Goal: Information Seeking & Learning: Learn about a topic

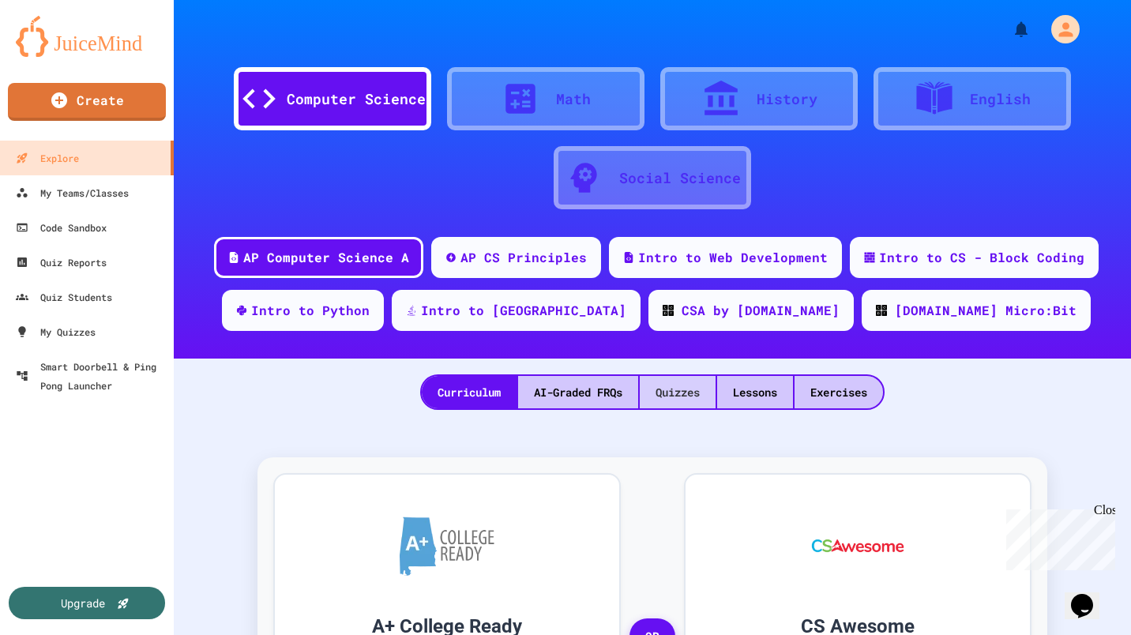
click at [672, 397] on div "Quizzes" at bounding box center [678, 392] width 76 height 32
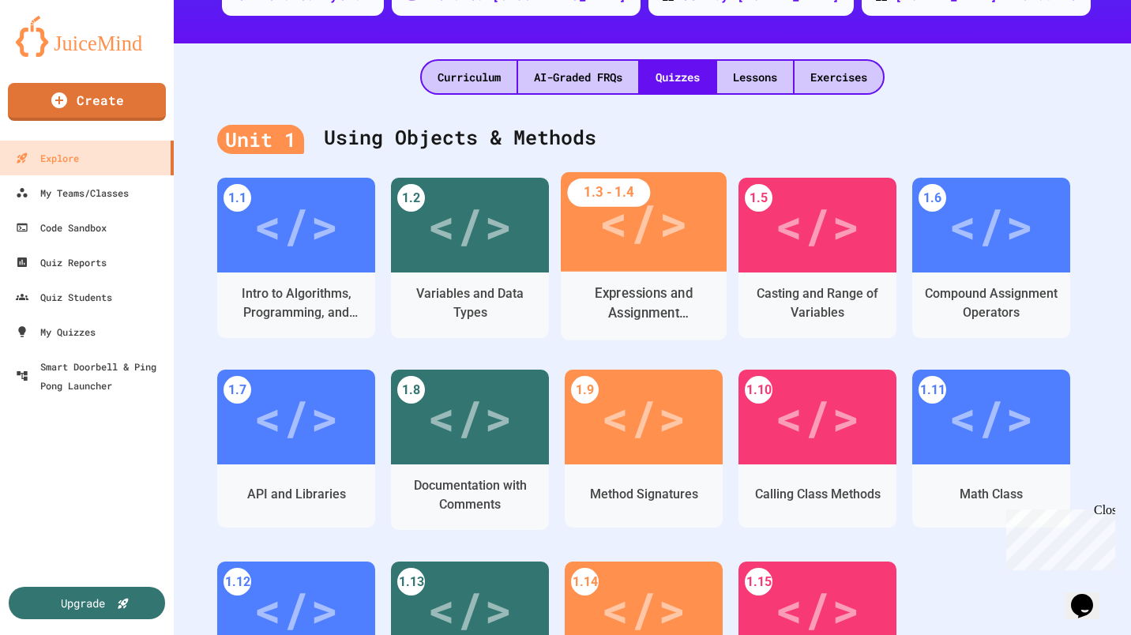
scroll to position [316, 0]
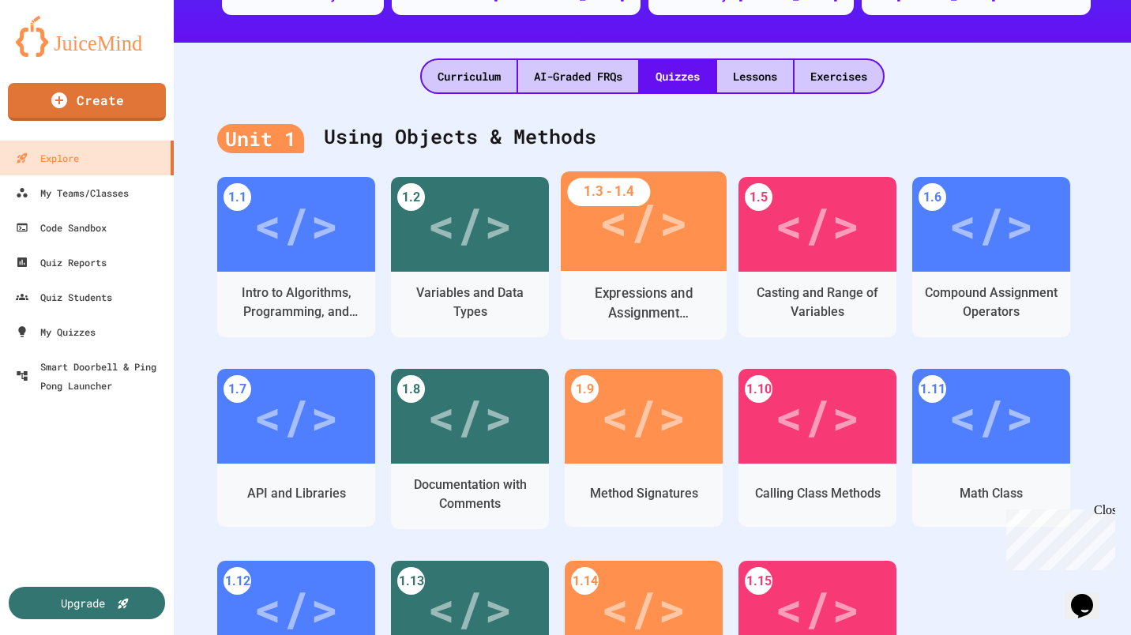
click at [642, 307] on div "Expressions and Assignment Statements" at bounding box center [644, 303] width 141 height 39
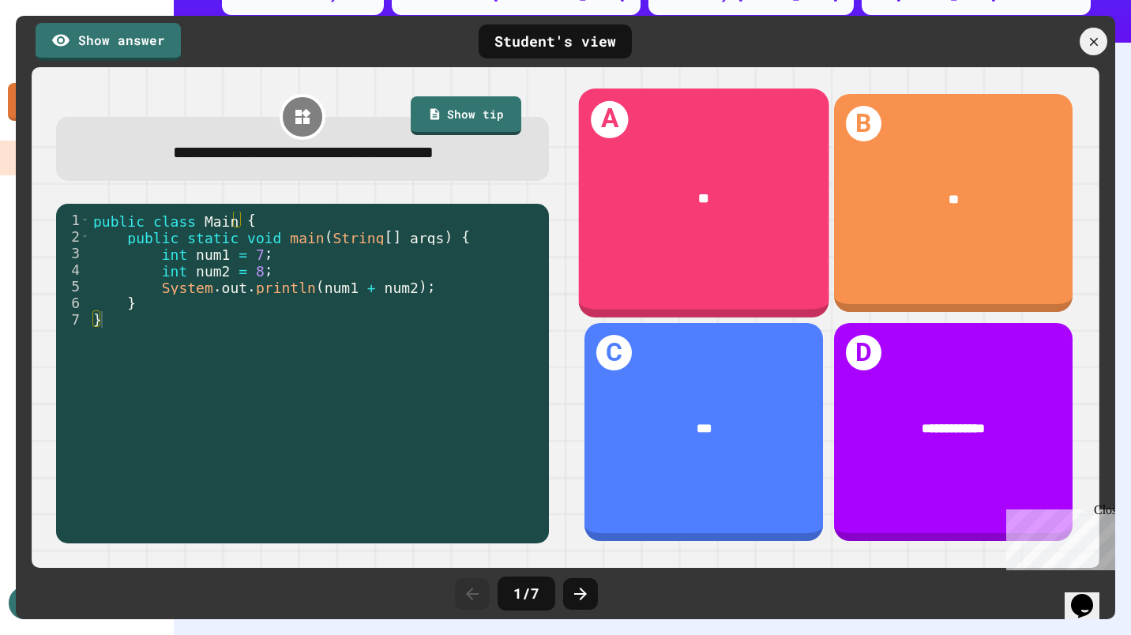
click at [700, 210] on div "**" at bounding box center [704, 199] width 250 height 76
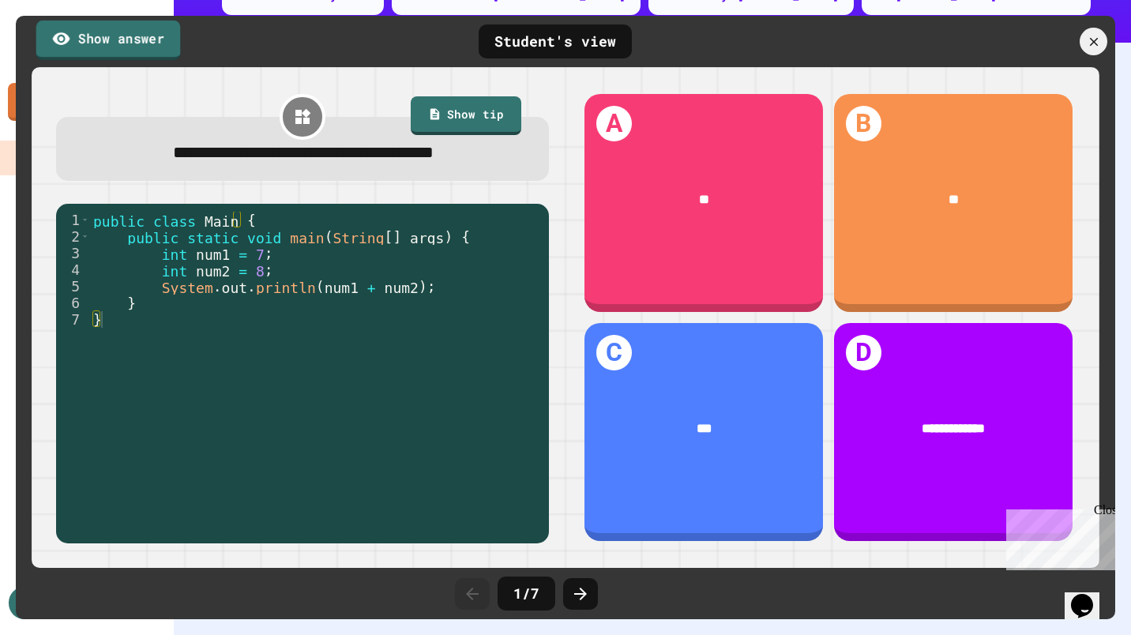
click at [144, 43] on link "Show answer" at bounding box center [108, 39] width 145 height 39
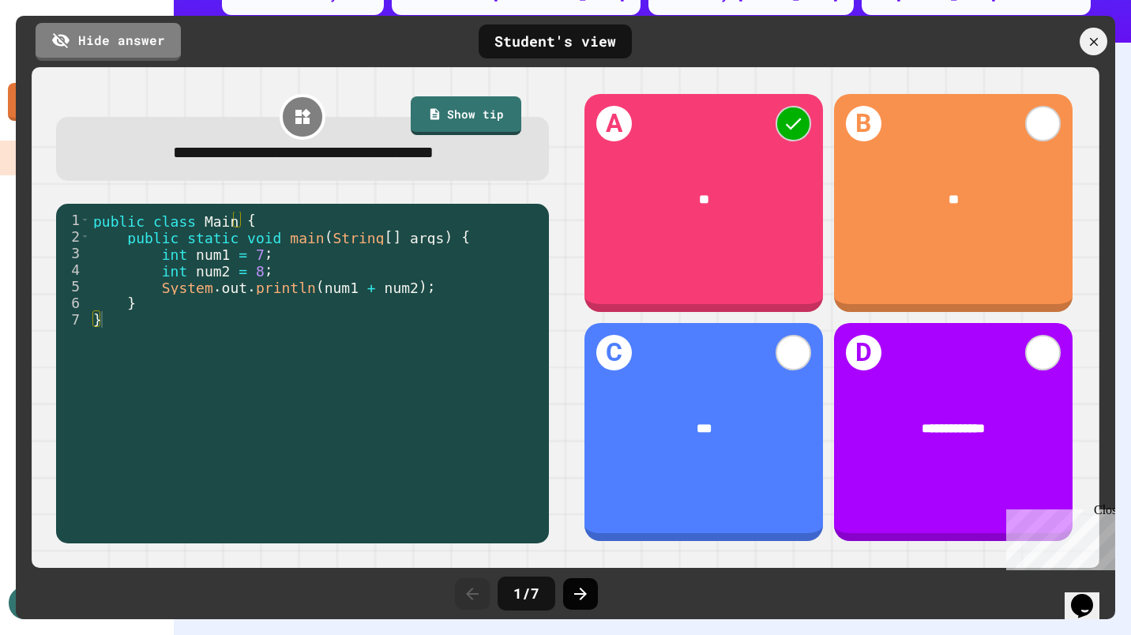
click at [589, 590] on icon at bounding box center [580, 594] width 19 height 19
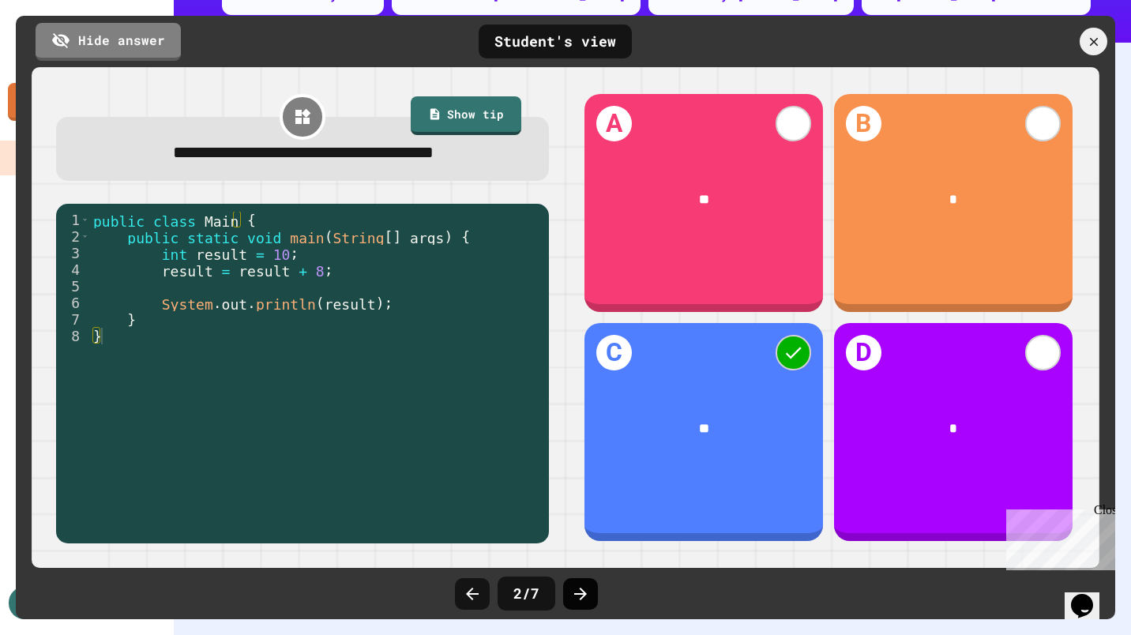
click at [581, 587] on icon at bounding box center [580, 594] width 19 height 19
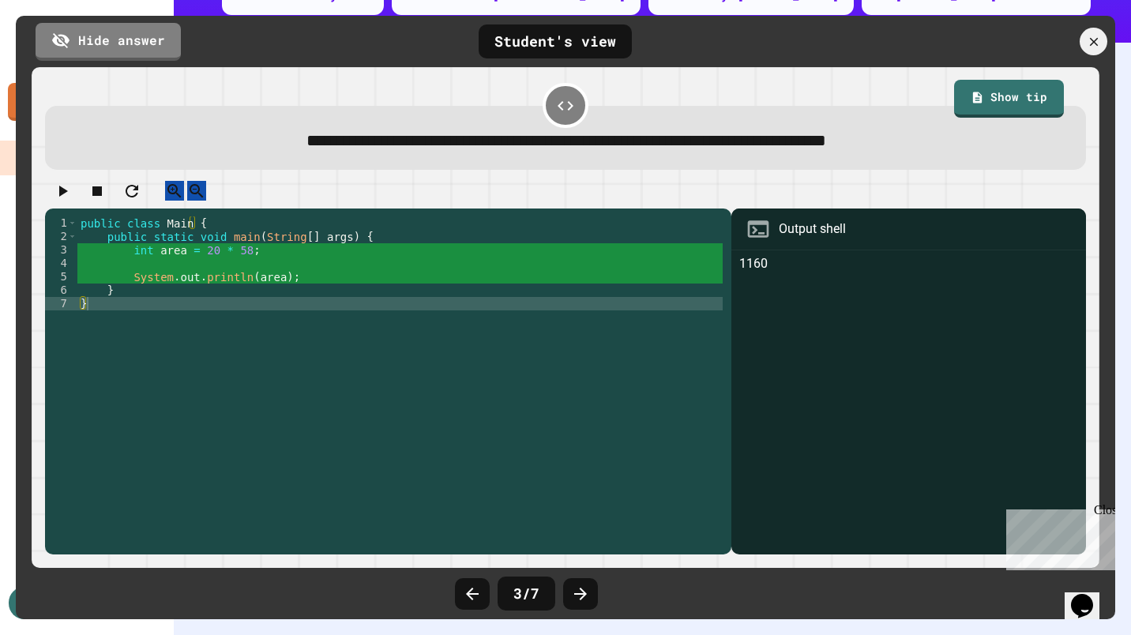
click at [581, 587] on icon at bounding box center [580, 594] width 19 height 19
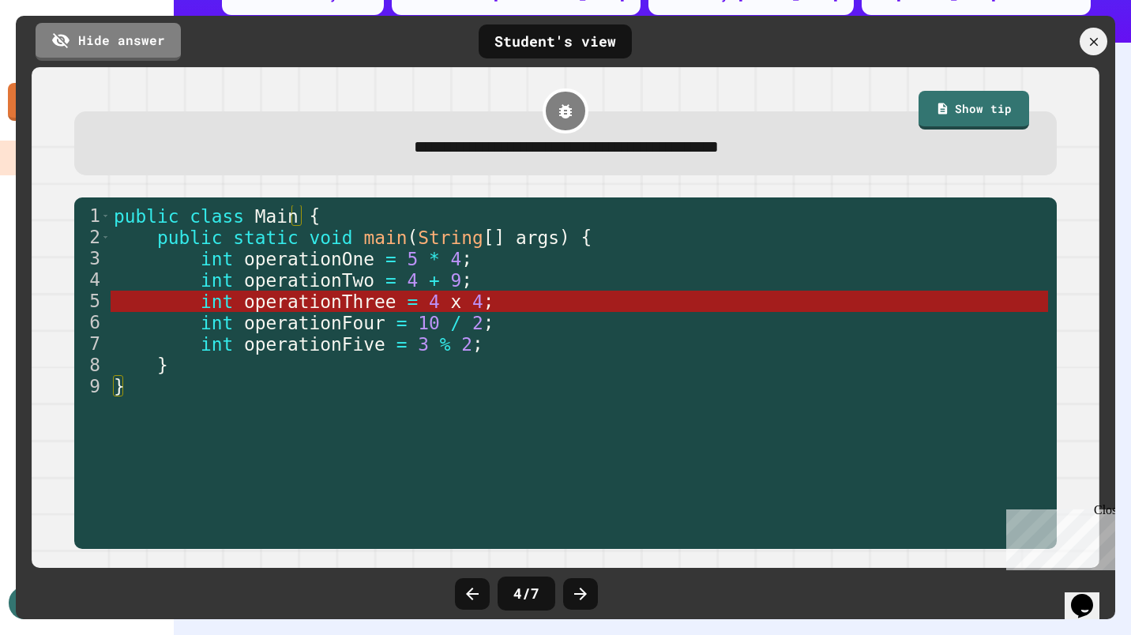
click at [581, 587] on icon at bounding box center [580, 594] width 19 height 19
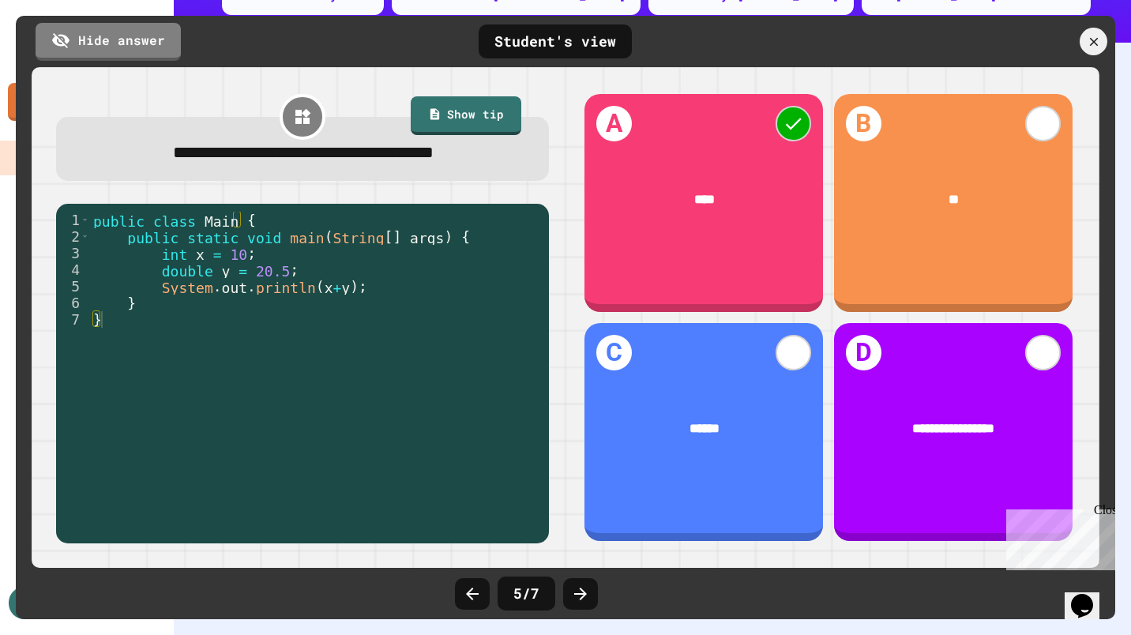
click at [581, 587] on icon at bounding box center [580, 594] width 19 height 19
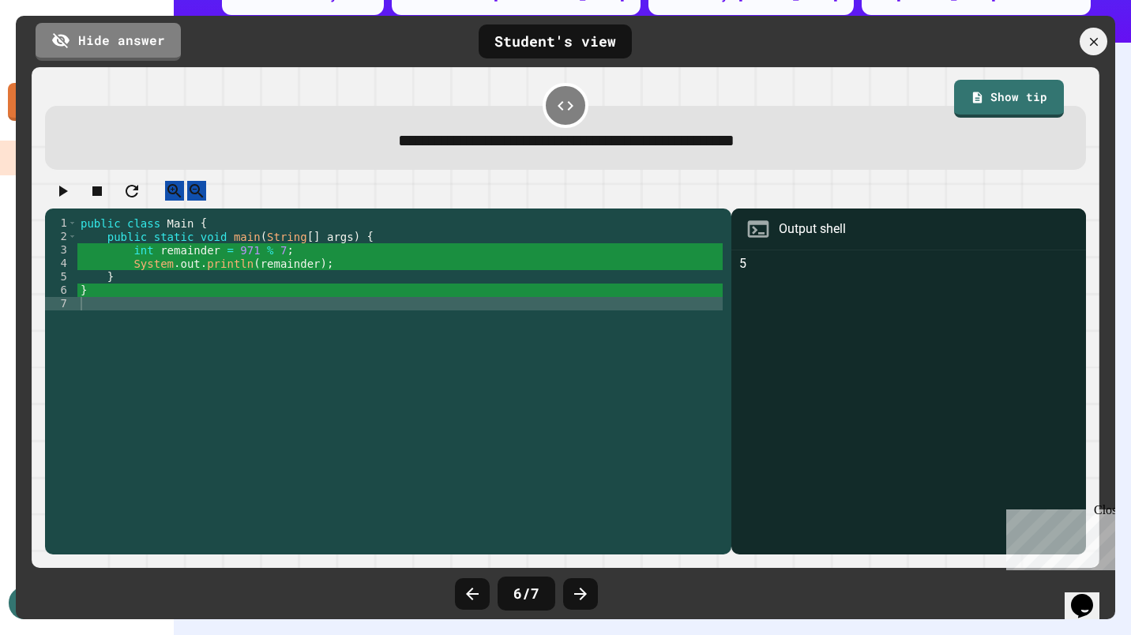
click at [581, 587] on icon at bounding box center [580, 594] width 19 height 19
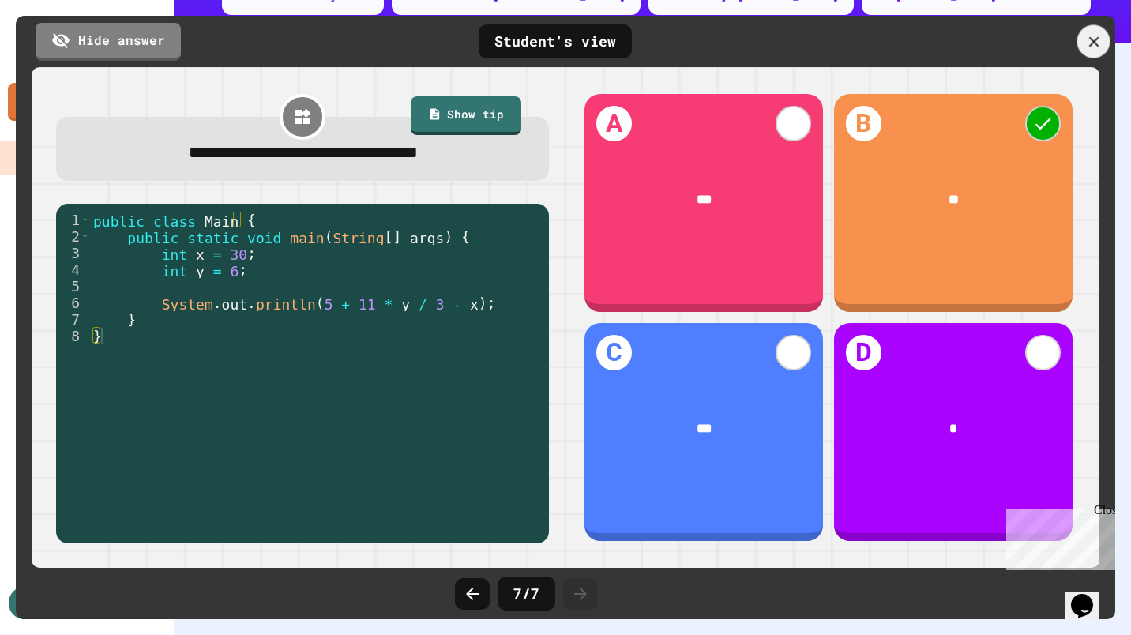
click at [1095, 41] on icon at bounding box center [1093, 41] width 17 height 17
